Goal: Task Accomplishment & Management: Complete application form

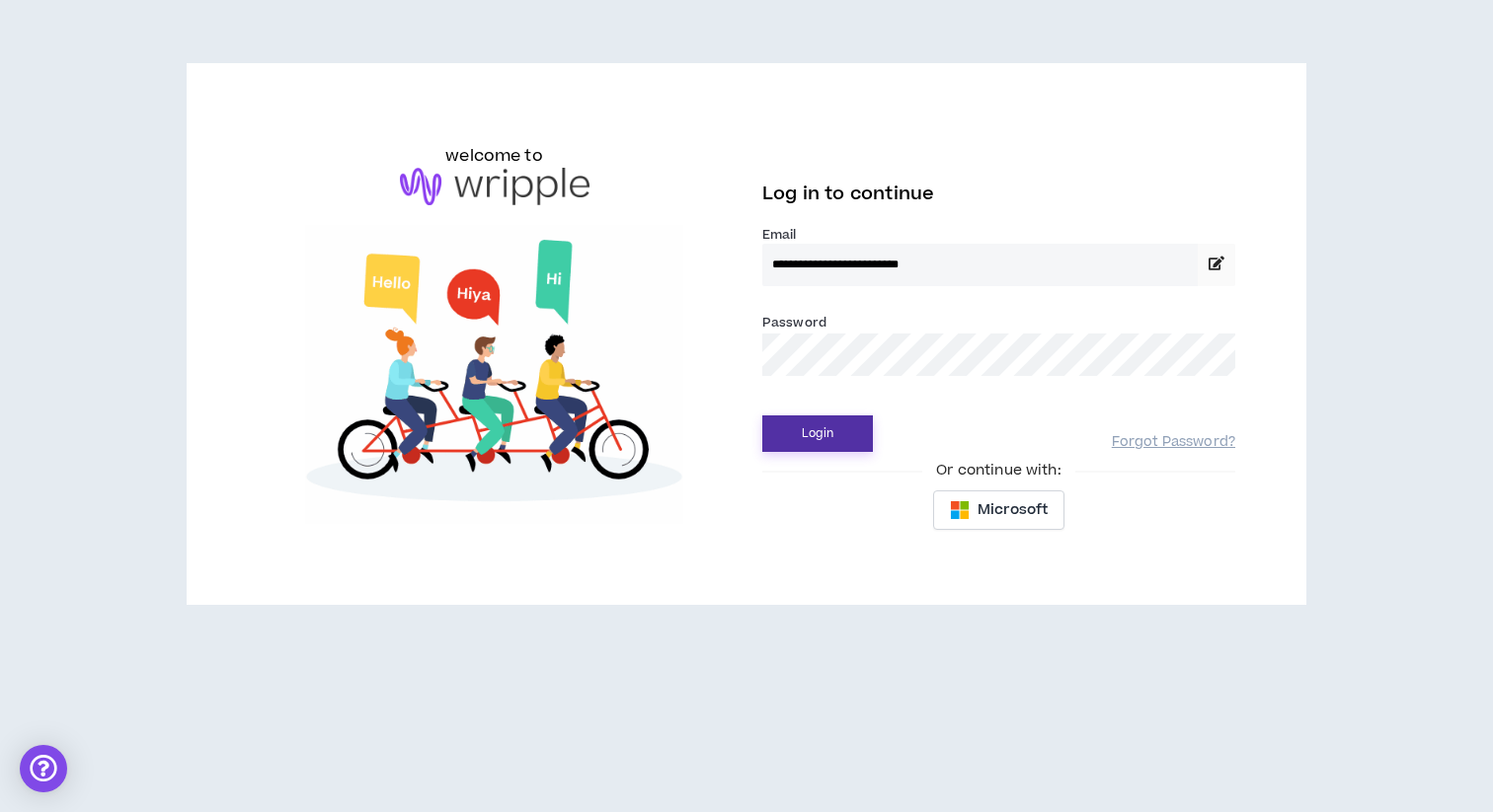
click at [777, 444] on button "Login" at bounding box center [817, 433] width 111 height 37
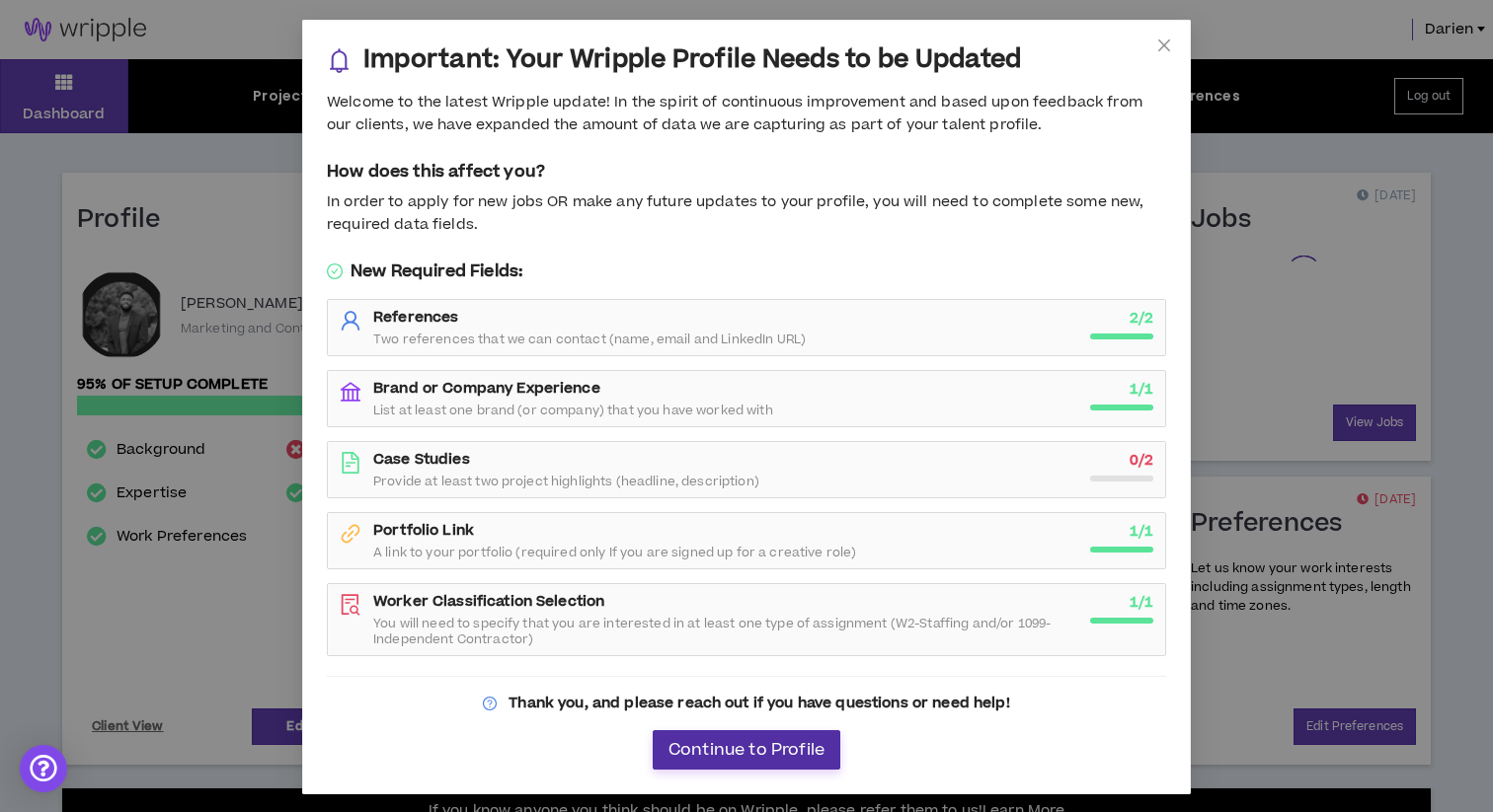
click at [802, 750] on span "Continue to Profile" at bounding box center [746, 750] width 156 height 19
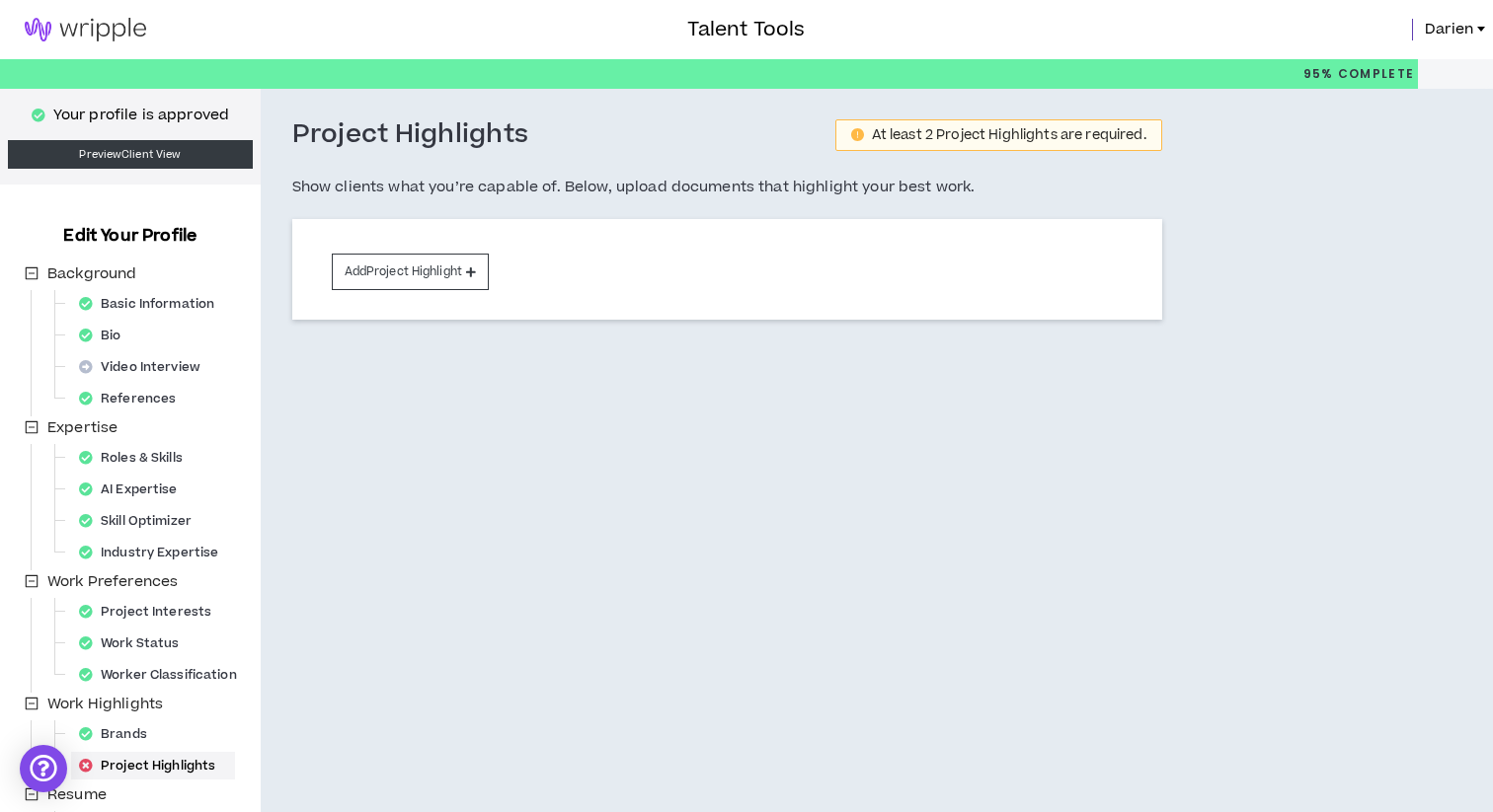
click at [110, 23] on img at bounding box center [85, 30] width 170 height 24
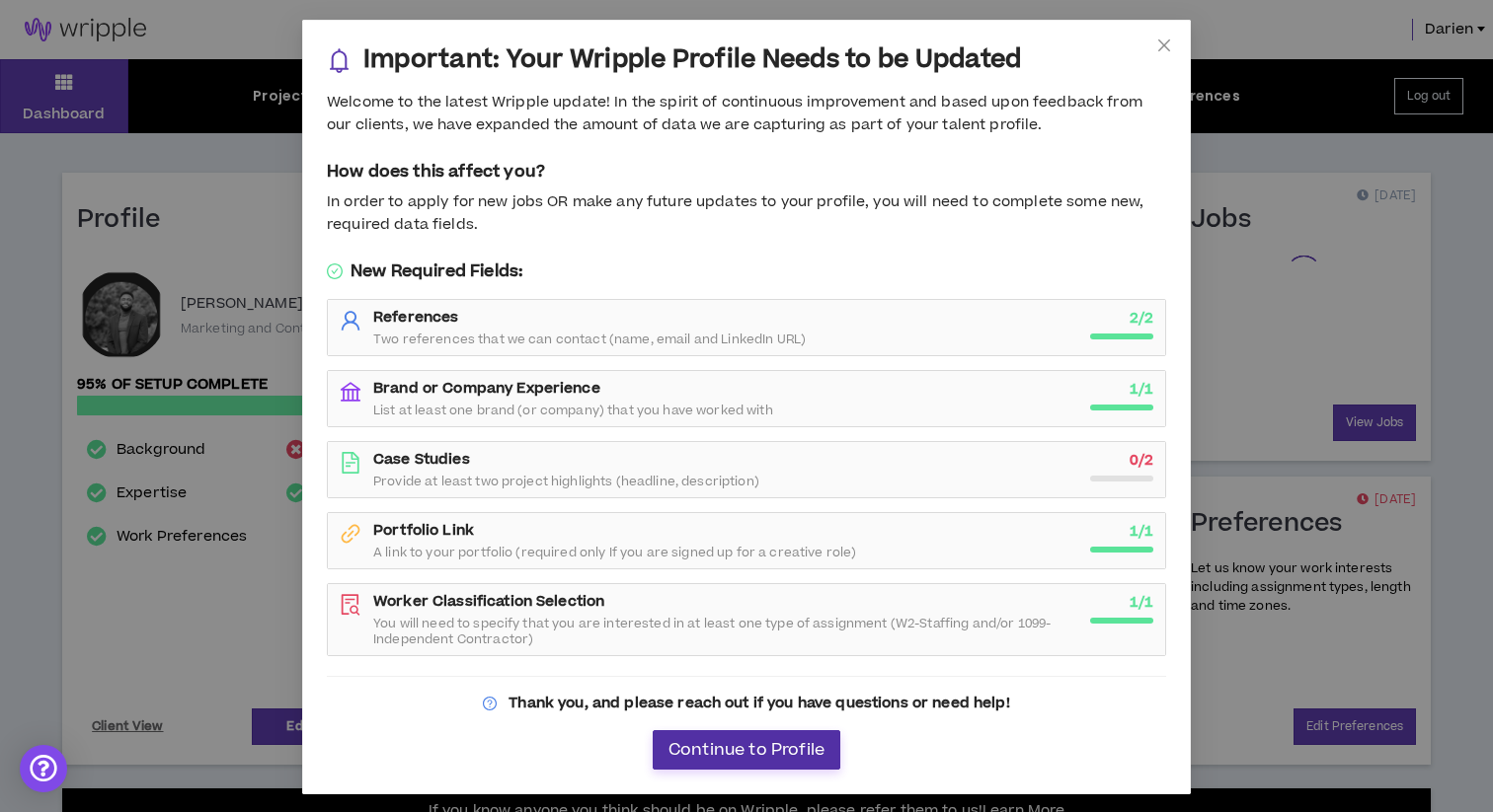
click at [797, 747] on span "Continue to Profile" at bounding box center [746, 750] width 156 height 19
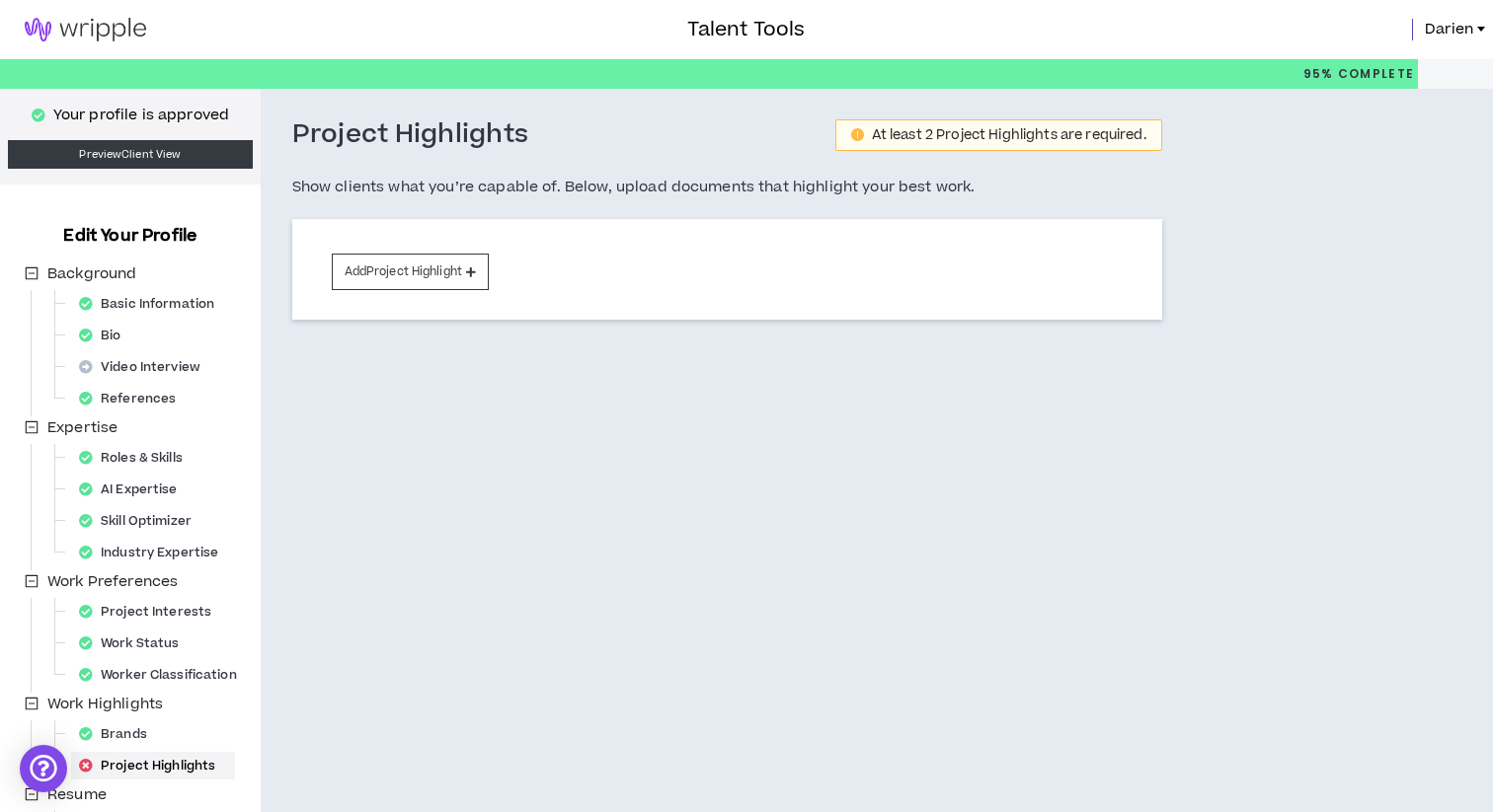
click at [73, 31] on img at bounding box center [85, 30] width 170 height 24
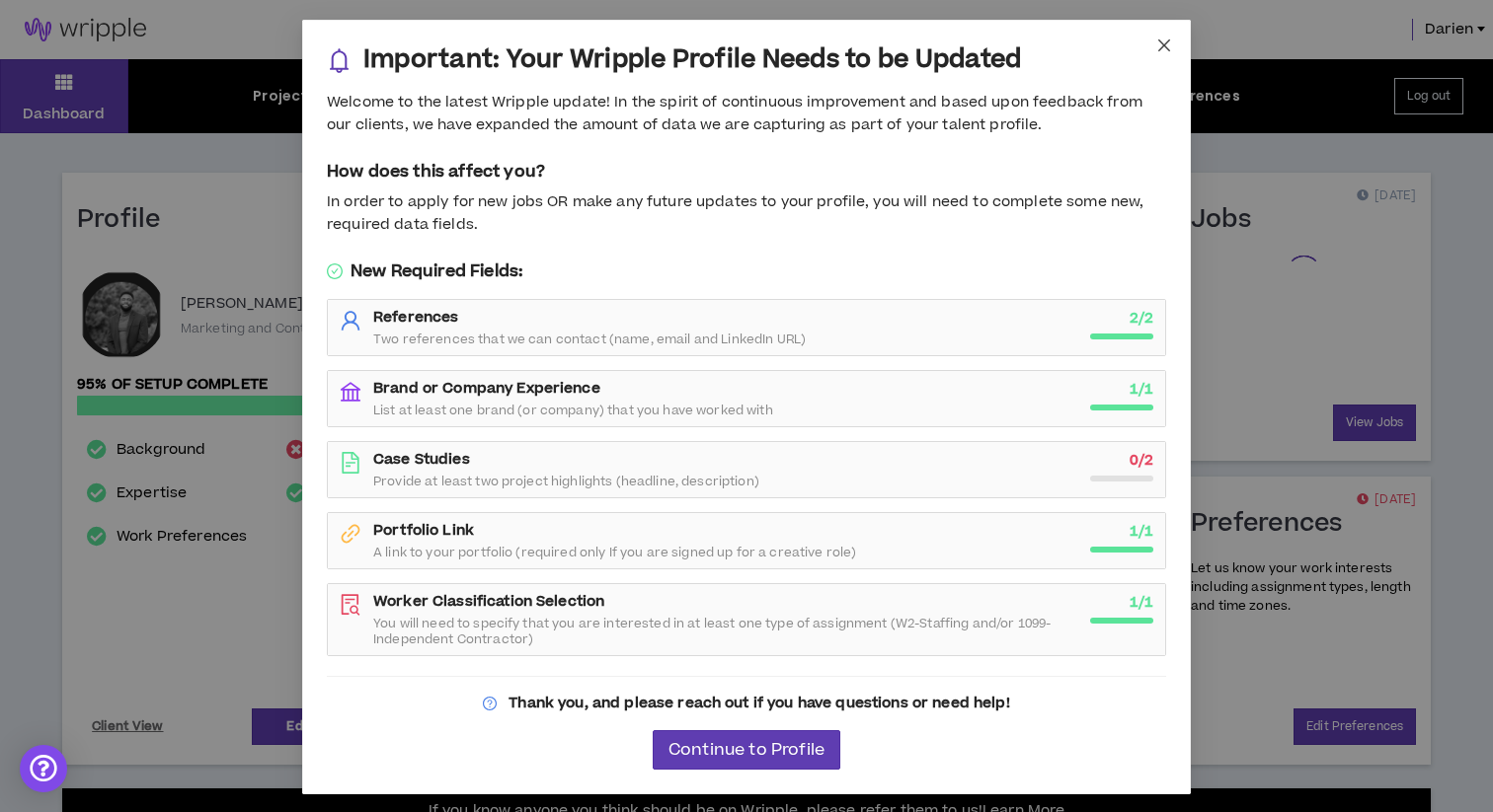
click at [1161, 40] on icon "close" at bounding box center [1164, 46] width 16 height 16
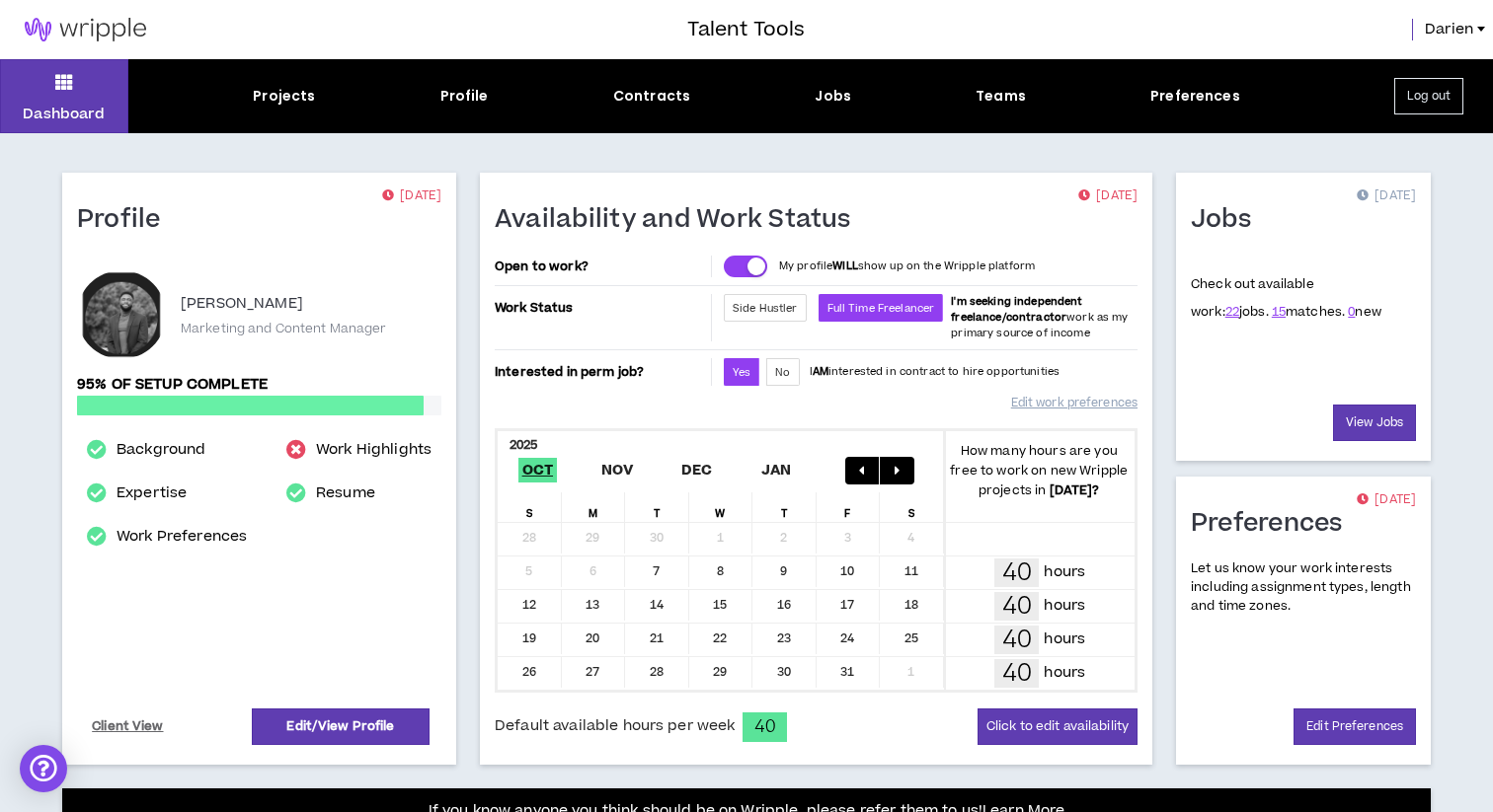
click at [822, 108] on div "Dashboard Projects Profile Contracts Jobs Teams Preferences Log out" at bounding box center [746, 96] width 1493 height 74
click at [825, 98] on div "Jobs" at bounding box center [832, 96] width 37 height 21
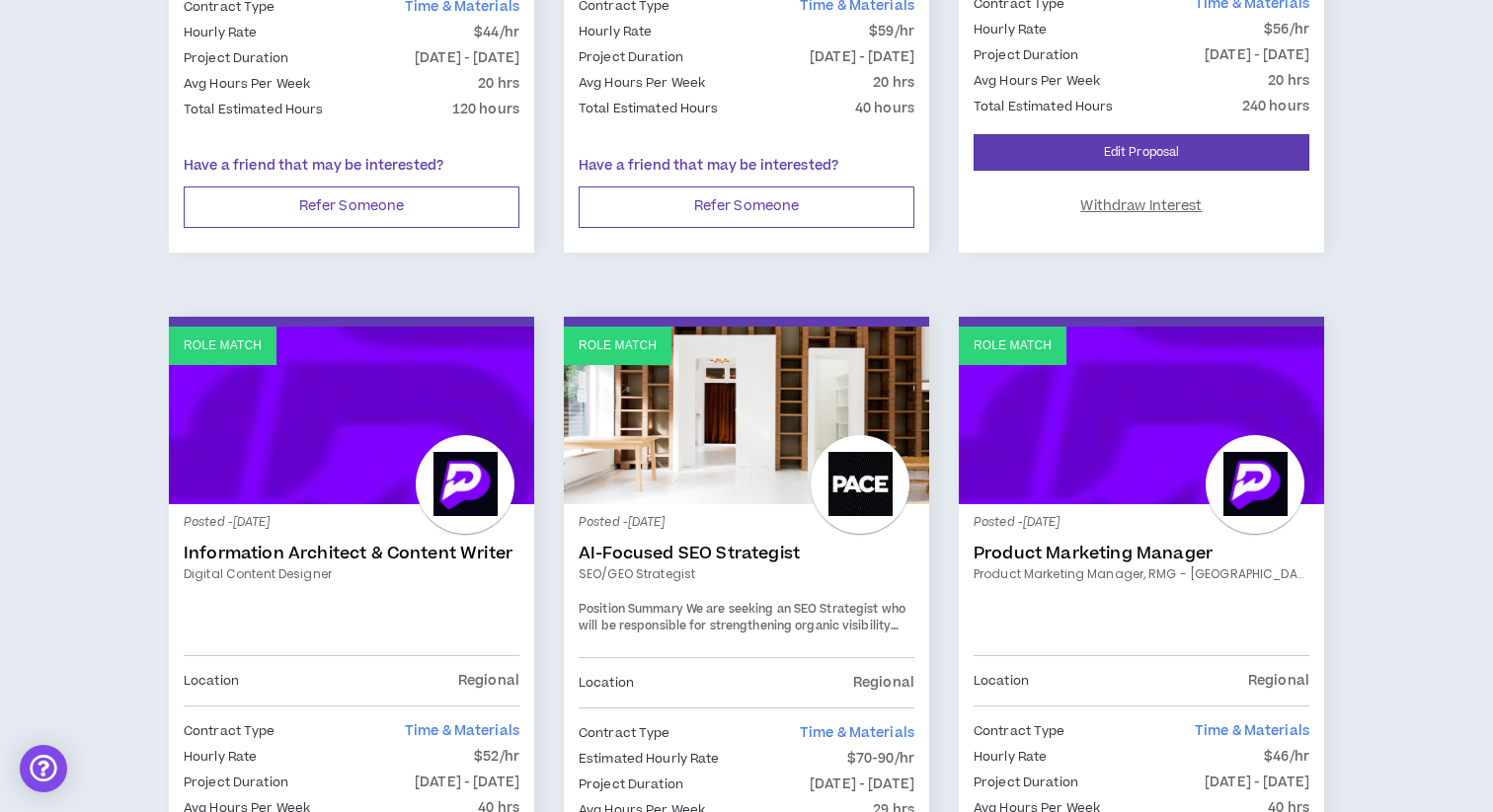
scroll to position [1010, 0]
